Goal: Transaction & Acquisition: Book appointment/travel/reservation

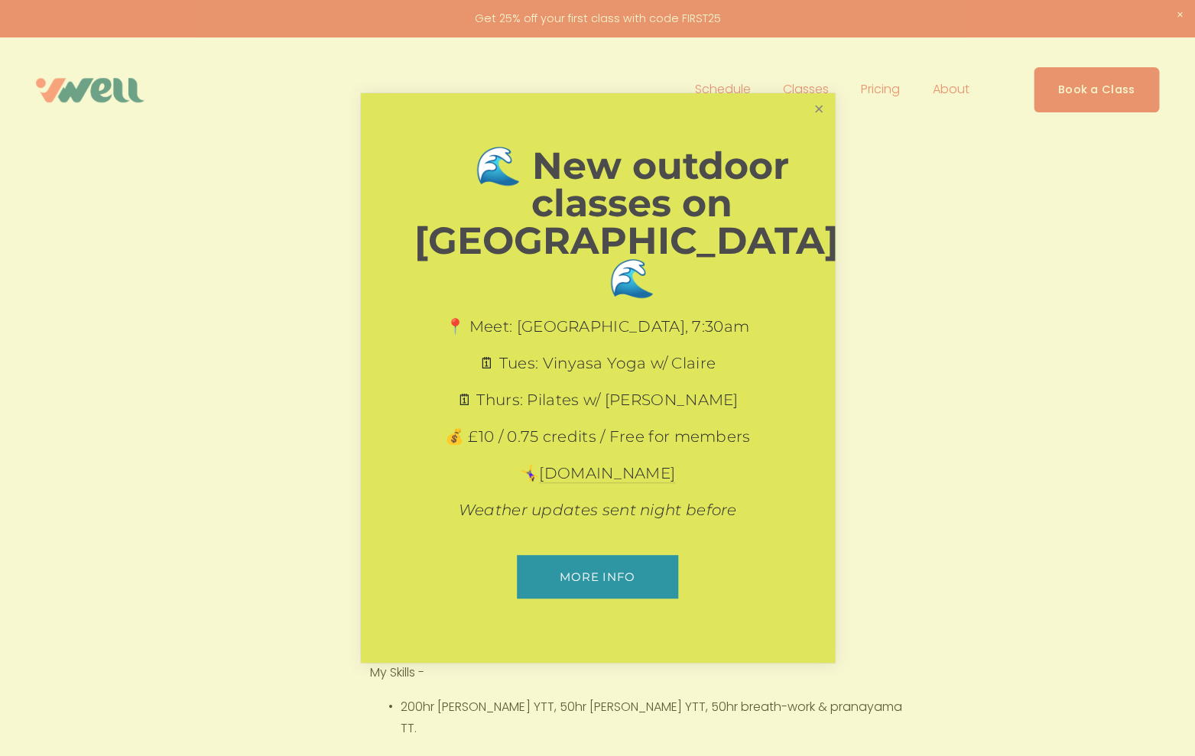
click at [810, 122] on link "Close" at bounding box center [818, 109] width 27 height 27
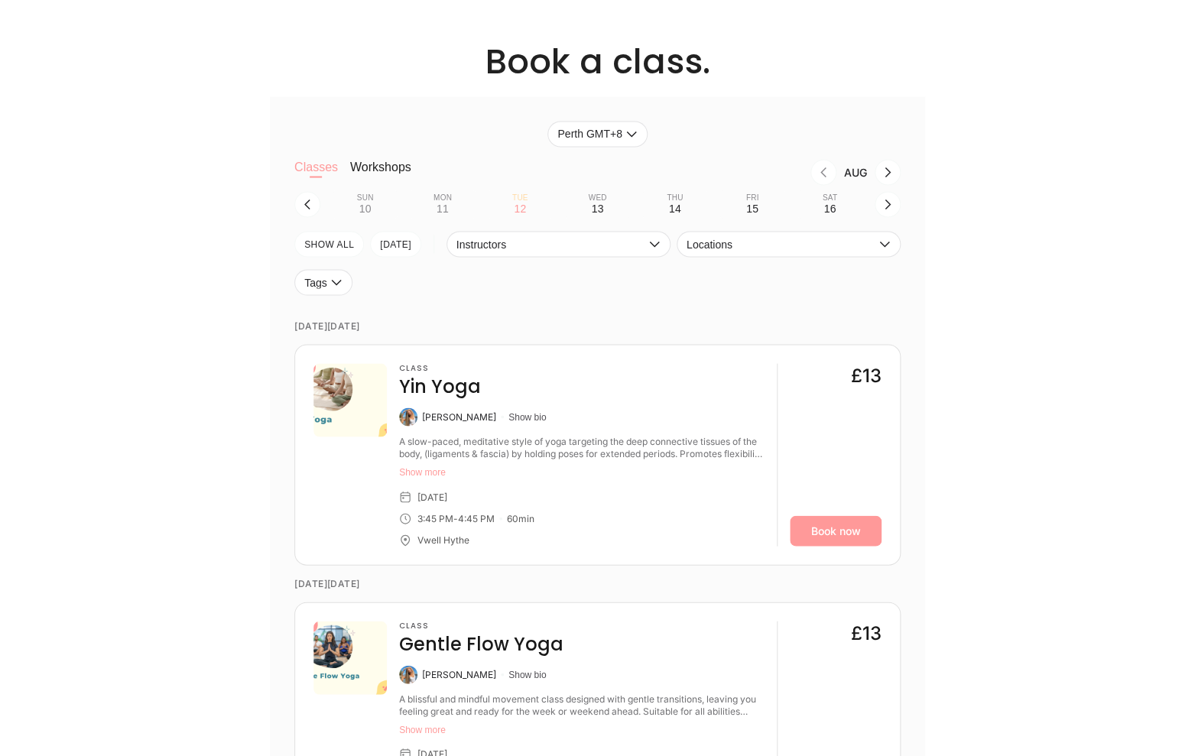
scroll to position [1056, 0]
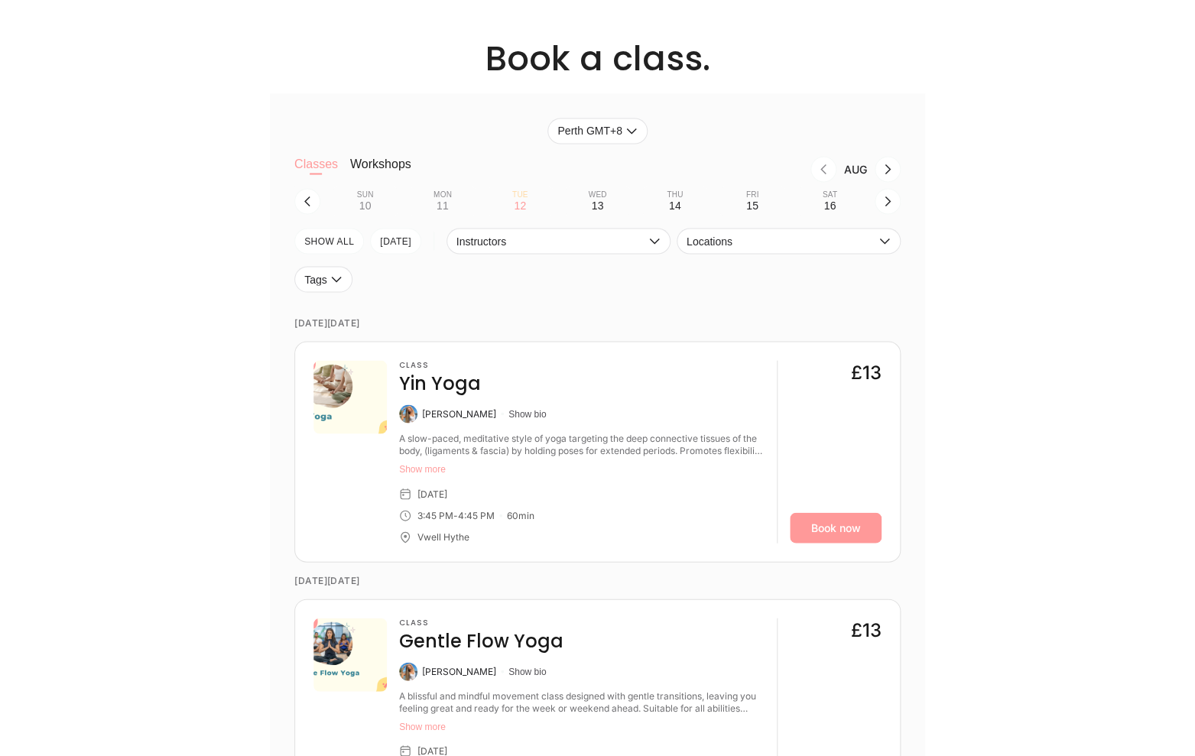
click at [434, 536] on div "Vwell Hythe" at bounding box center [443, 536] width 52 height 12
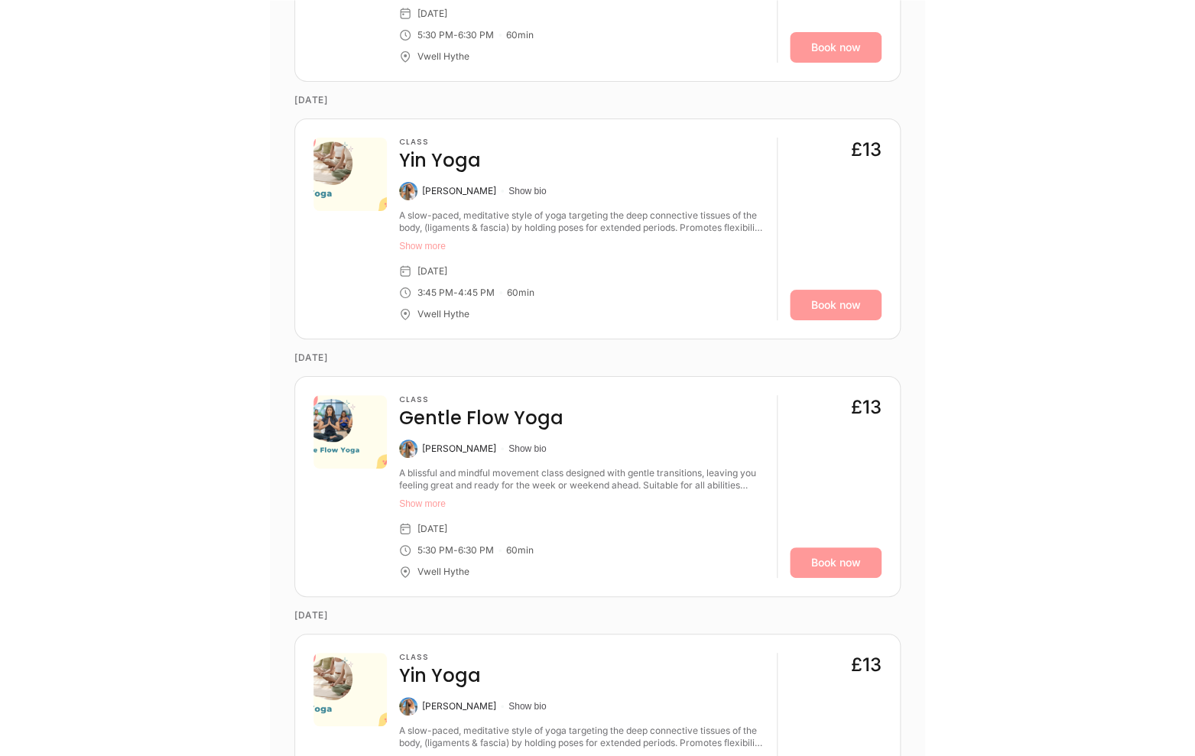
scroll to position [2309, 0]
click at [442, 574] on div "Vwell Hythe" at bounding box center [443, 571] width 52 height 12
drag, startPoint x: 399, startPoint y: 569, endPoint x: 410, endPoint y: 572, distance: 10.9
click at [403, 570] on icon at bounding box center [405, 571] width 12 height 12
click at [410, 572] on icon at bounding box center [405, 571] width 12 height 12
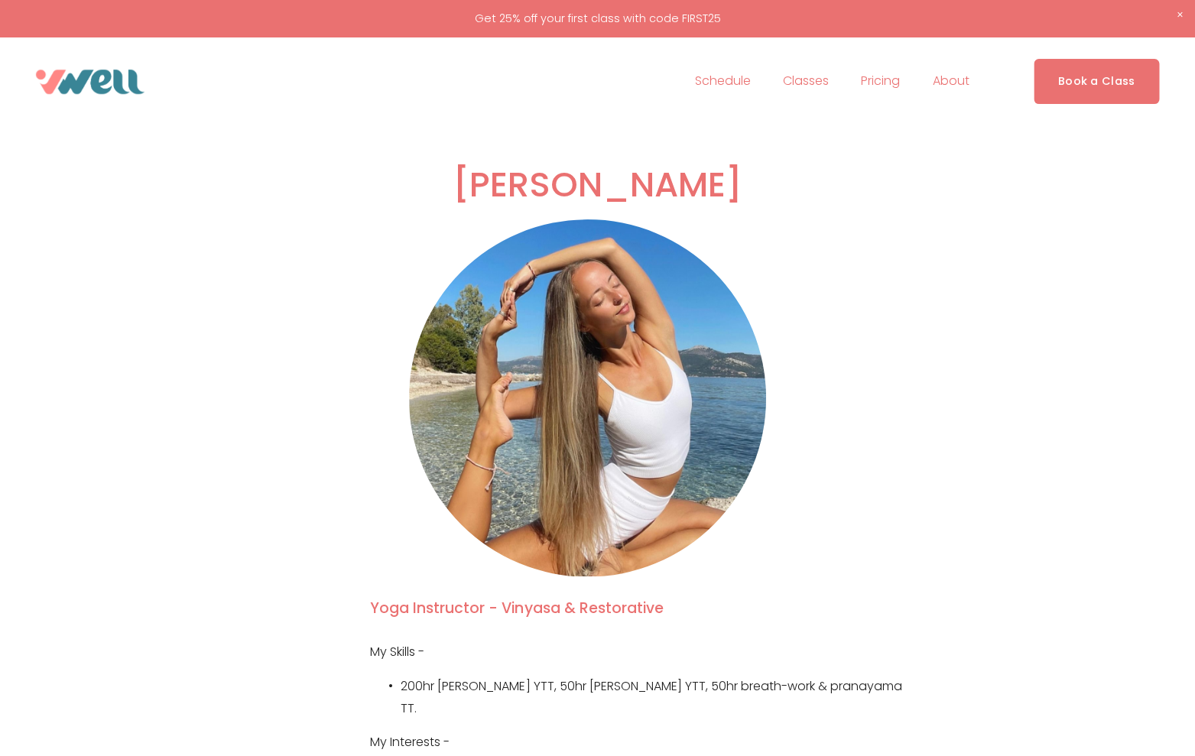
scroll to position [0, 0]
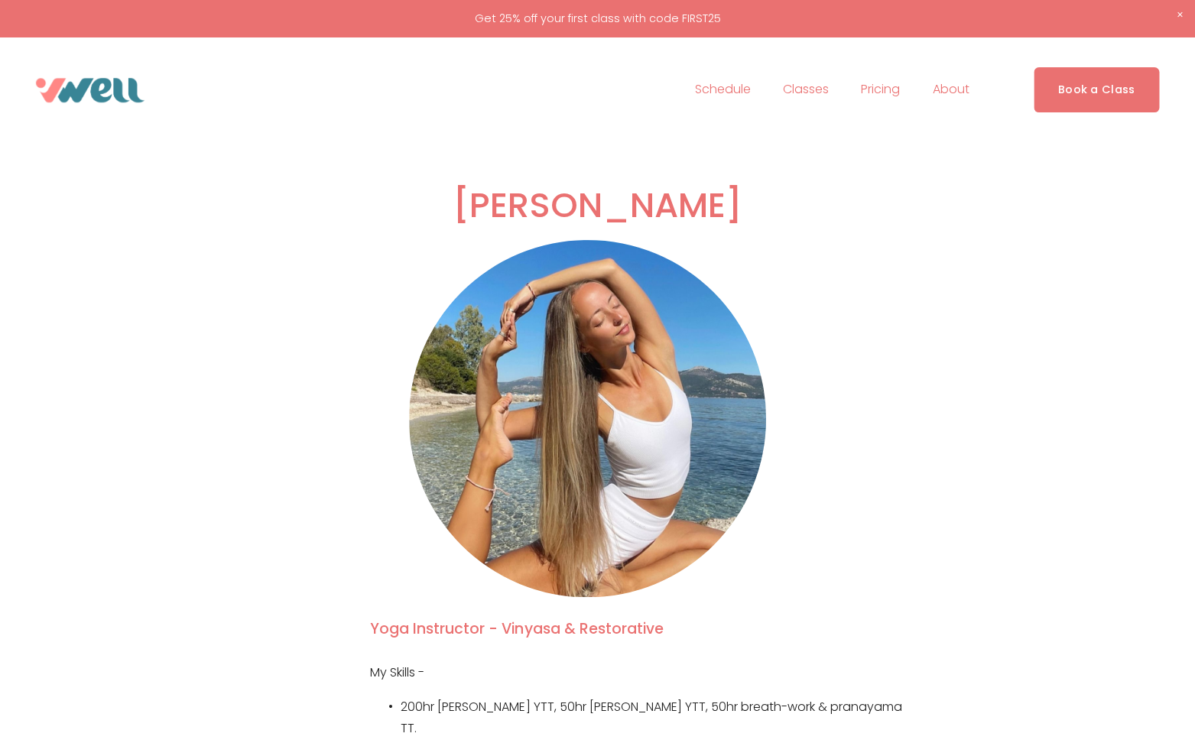
click at [88, 95] on img at bounding box center [90, 90] width 109 height 24
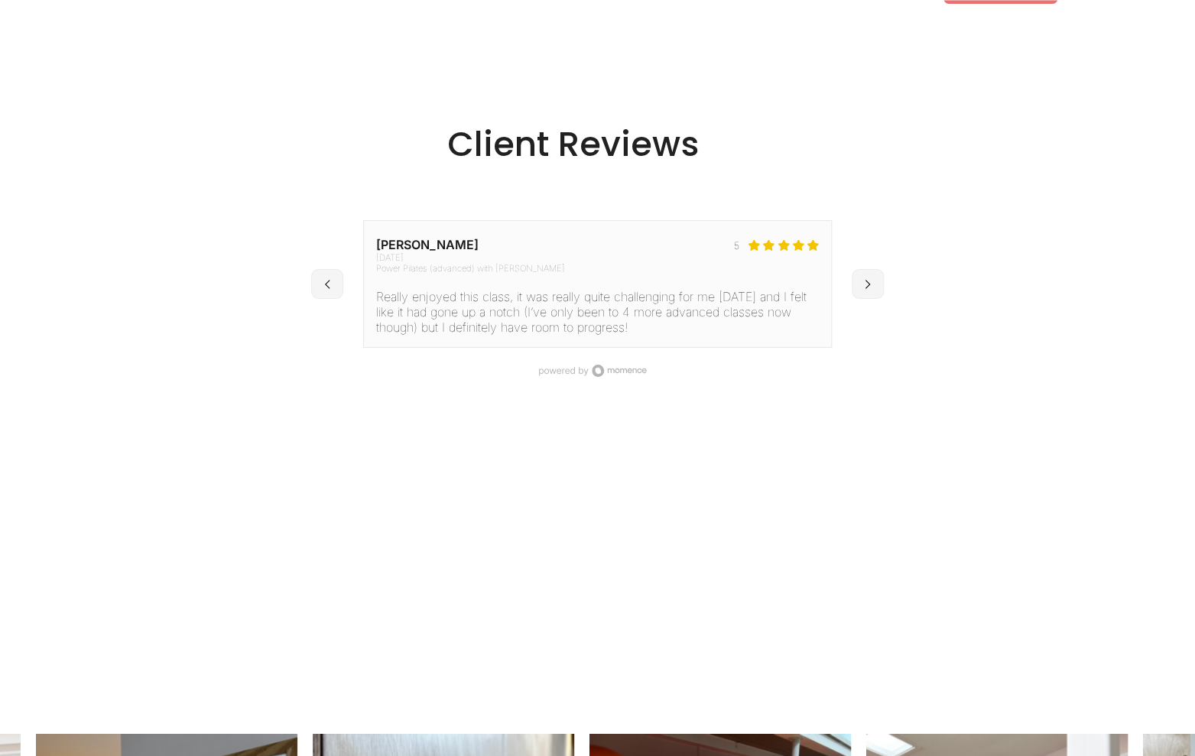
scroll to position [2139, 0]
